Goal: Task Accomplishment & Management: Use online tool/utility

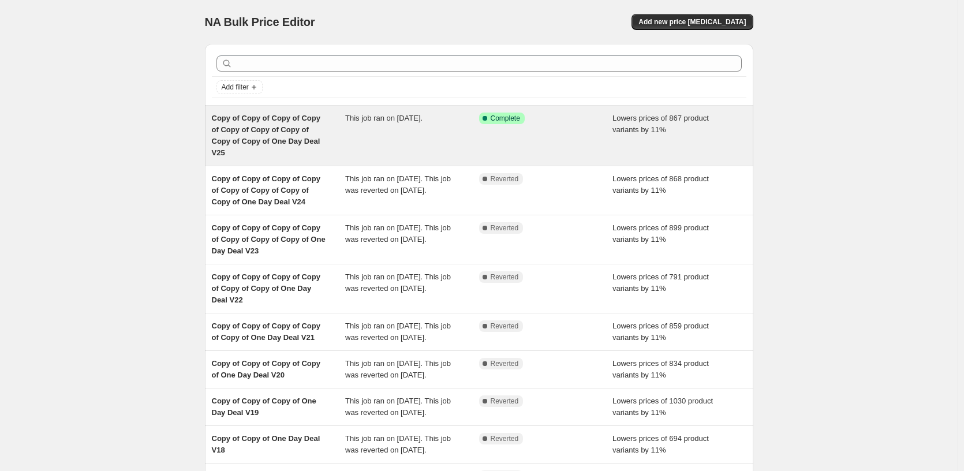
click at [419, 132] on div "This job ran on [DATE]." at bounding box center [412, 136] width 134 height 46
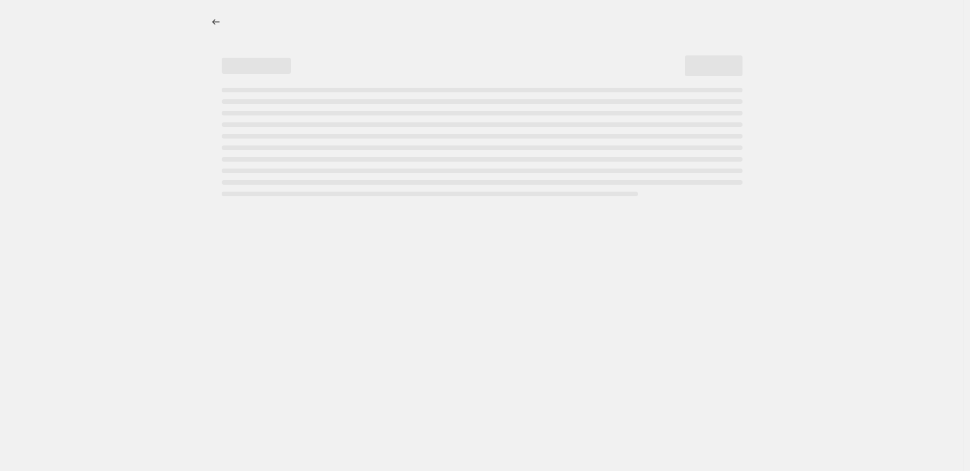
select select "percentage"
select select "pp"
select select "tag"
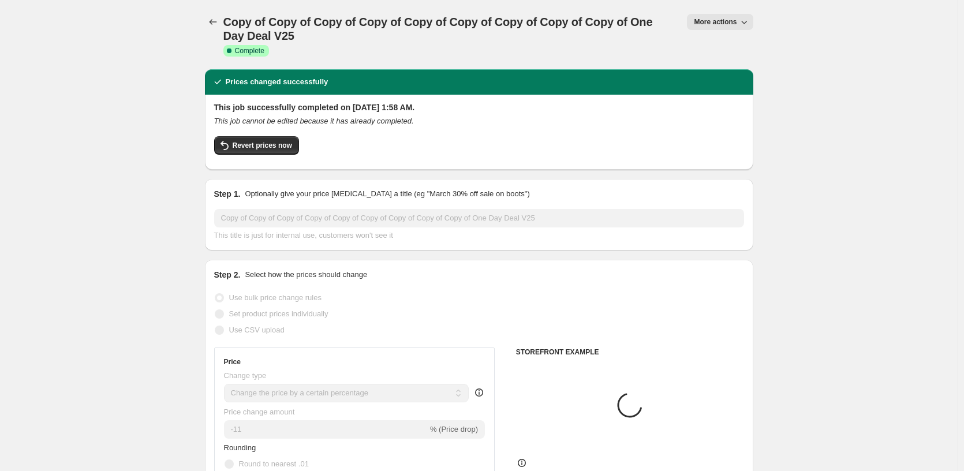
click at [714, 29] on button "More actions" at bounding box center [720, 22] width 66 height 16
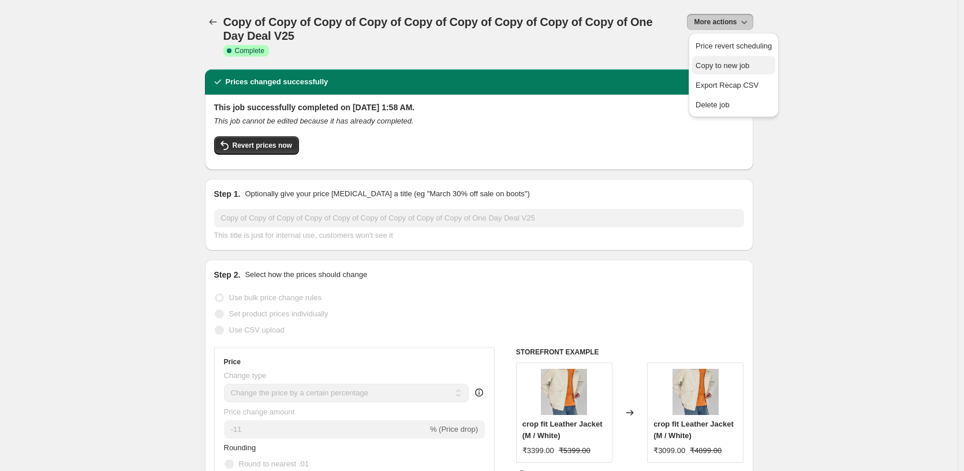
click at [721, 67] on span "Copy to new job" at bounding box center [723, 65] width 54 height 9
select select "percentage"
select select "pp"
select select "tag"
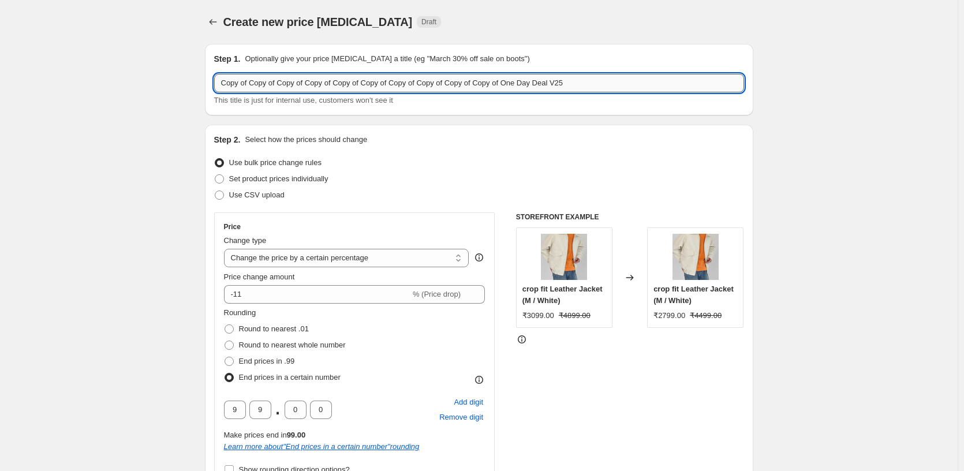
click at [624, 79] on input "Copy of Copy of Copy of Copy of Copy of Copy of Copy of Copy of Copy of Copy of…" at bounding box center [479, 83] width 530 height 18
type input "Copy of Copy of Copy of Copy of Copy of Copy of Copy of Copy of Copy of Copy of…"
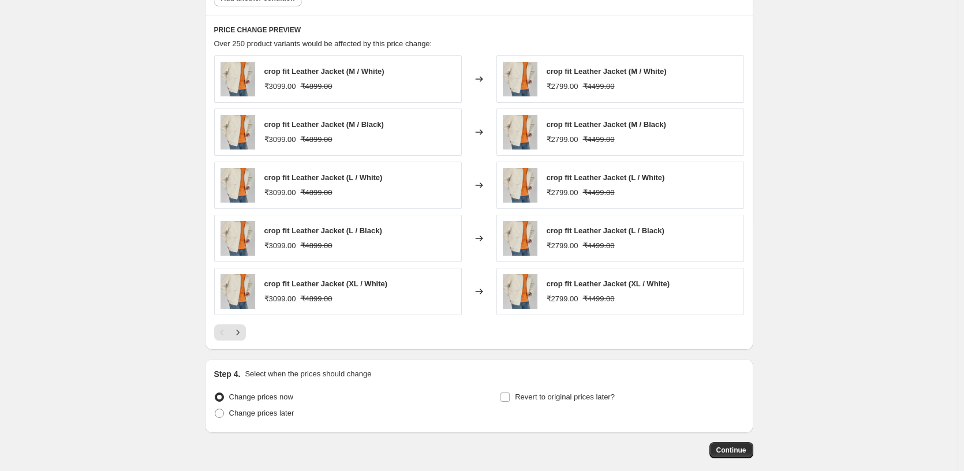
scroll to position [1106, 0]
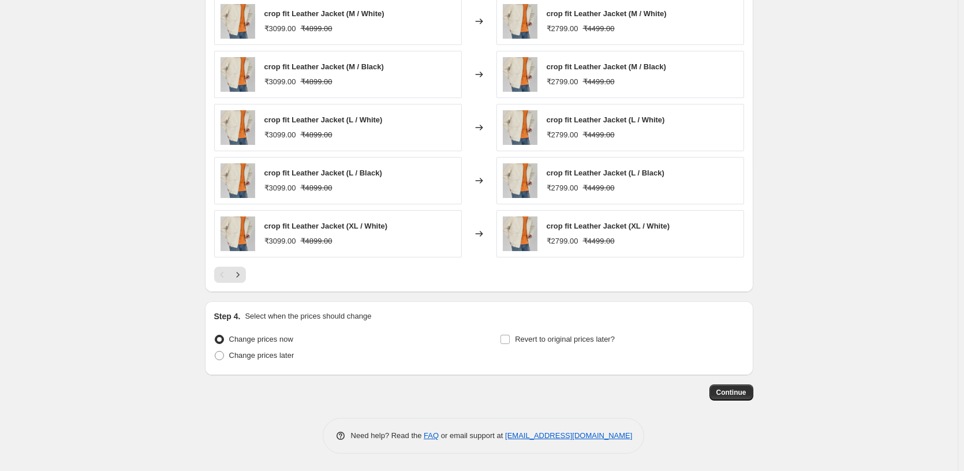
click at [741, 391] on span "Continue" at bounding box center [731, 392] width 30 height 9
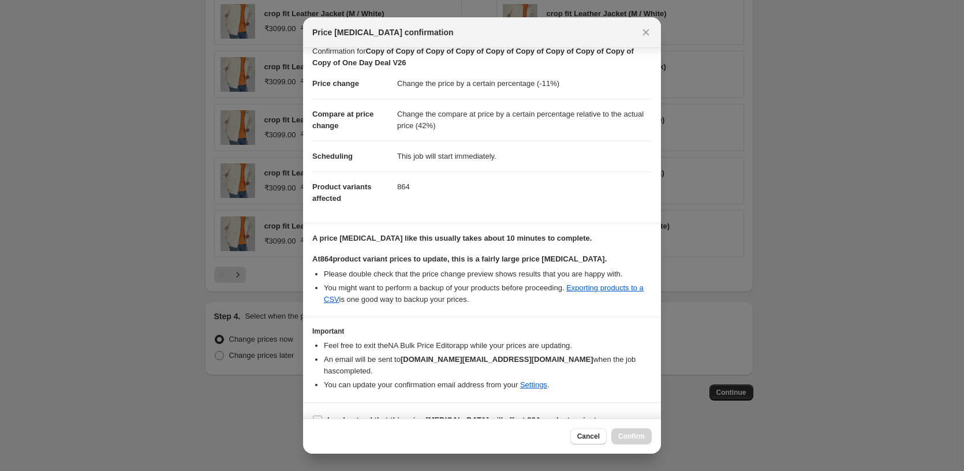
scroll to position [31, 0]
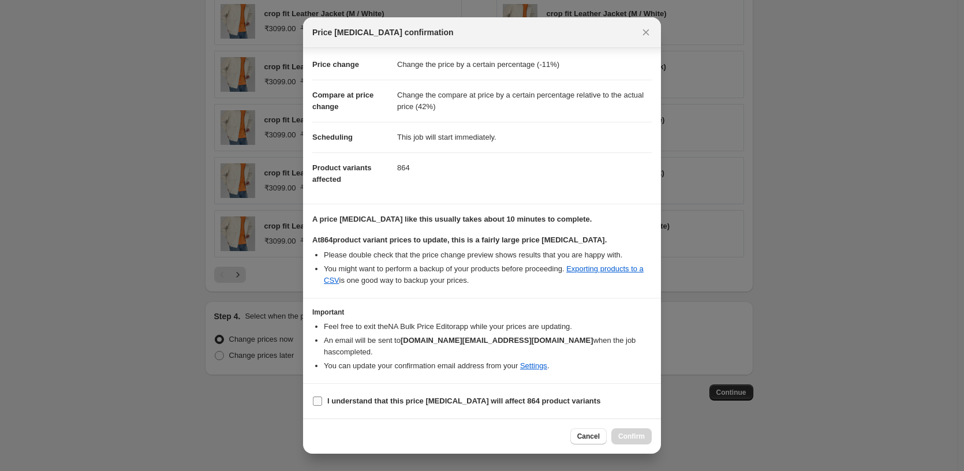
click at [356, 399] on b "I understand that this price [MEDICAL_DATA] will affect 864 product variants" at bounding box center [463, 401] width 273 height 9
click at [322, 399] on input "I understand that this price [MEDICAL_DATA] will affect 864 product variants" at bounding box center [317, 401] width 9 height 9
checkbox input "true"
click at [632, 428] on div "Cancel Confirm" at bounding box center [482, 436] width 358 height 35
click at [634, 440] on span "Confirm" at bounding box center [631, 436] width 27 height 9
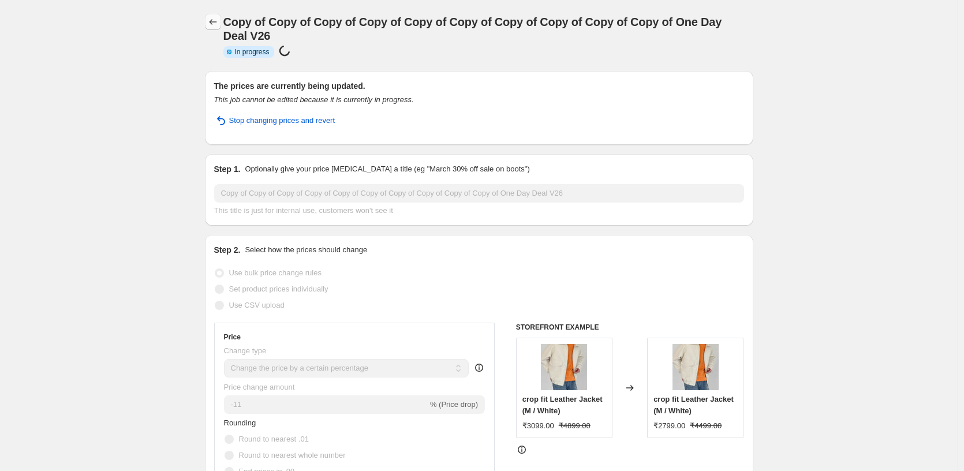
click at [218, 22] on icon "Price change jobs" at bounding box center [213, 22] width 12 height 12
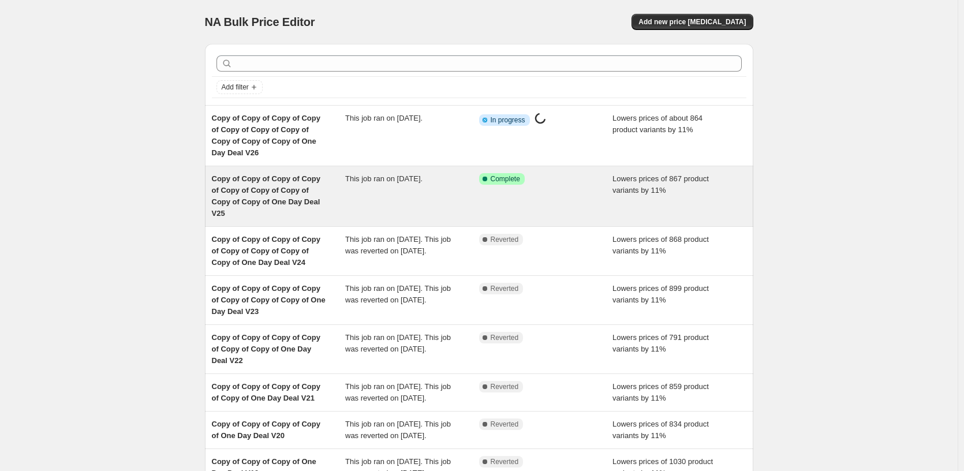
click at [458, 184] on div "This job ran on [DATE]." at bounding box center [412, 196] width 134 height 46
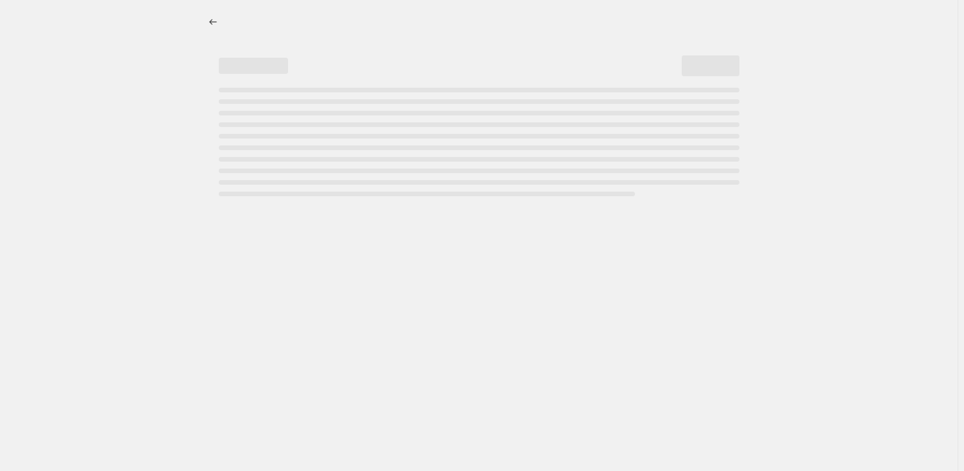
select select "percentage"
select select "pp"
select select "tag"
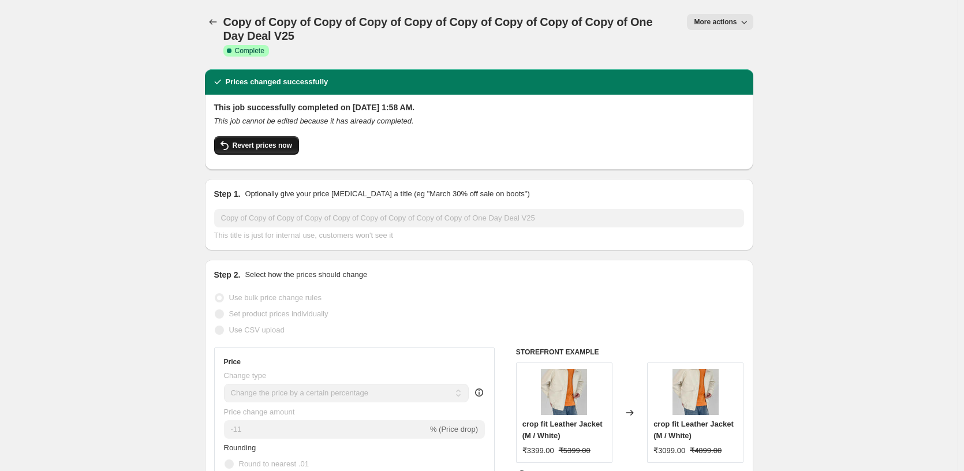
click at [275, 144] on span "Revert prices now" at bounding box center [262, 145] width 59 height 9
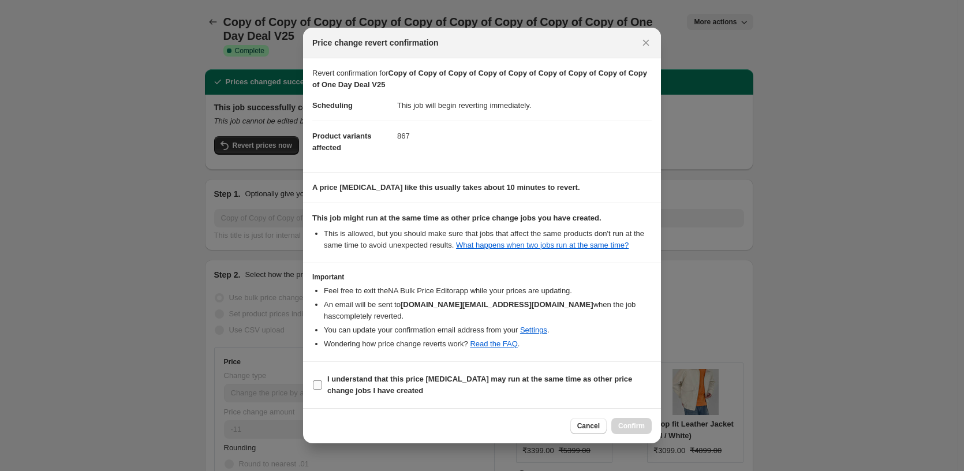
click at [395, 371] on label "I understand that this price [MEDICAL_DATA] may run at the same time as other p…" at bounding box center [481, 385] width 339 height 28
click at [322, 380] on input "I understand that this price [MEDICAL_DATA] may run at the same time as other p…" at bounding box center [317, 384] width 9 height 9
checkbox input "true"
click at [630, 419] on button "Confirm" at bounding box center [631, 426] width 40 height 16
